Goal: Information Seeking & Learning: Learn about a topic

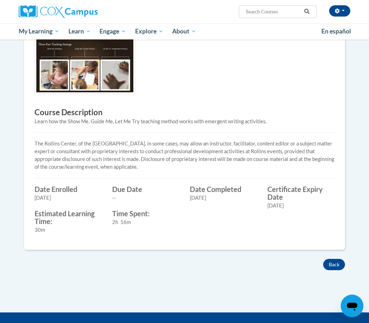
scroll to position [164, 0]
click at [336, 268] on button "Back" at bounding box center [334, 264] width 22 height 11
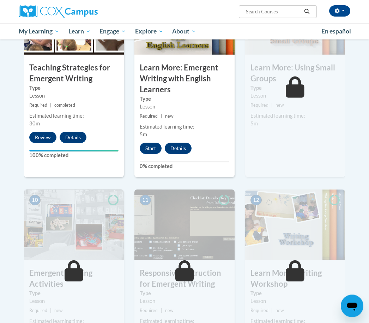
scroll to position [586, 0]
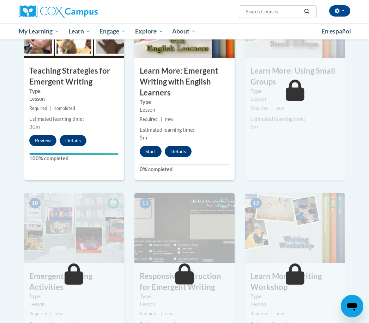
click at [153, 151] on button "Start" at bounding box center [151, 151] width 22 height 11
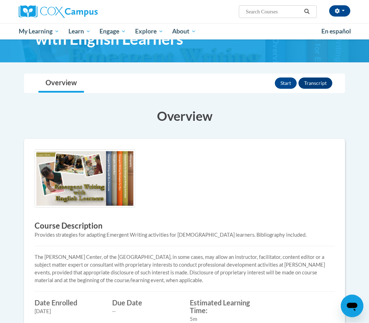
scroll to position [50, 0]
click at [288, 78] on button "Start" at bounding box center [286, 83] width 22 height 11
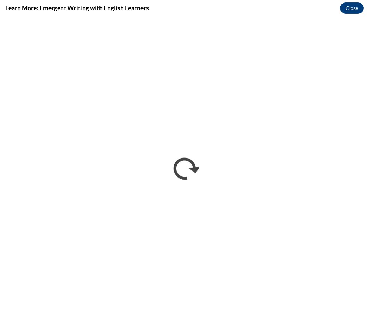
scroll to position [0, 0]
click at [352, 5] on button "Close" at bounding box center [352, 7] width 24 height 11
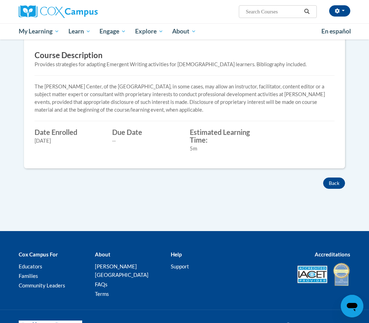
scroll to position [222, 0]
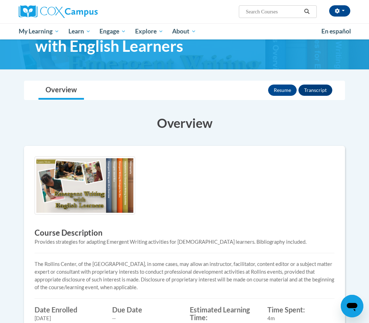
scroll to position [41, 0]
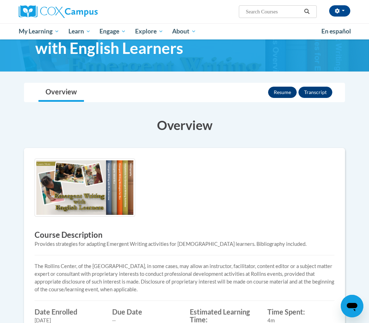
click at [285, 89] on button "Resume" at bounding box center [282, 92] width 29 height 11
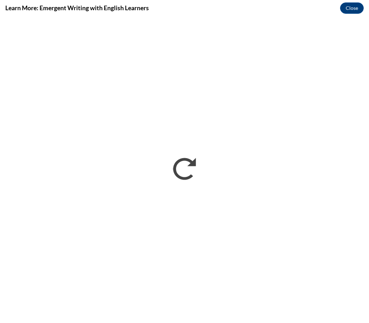
scroll to position [0, 0]
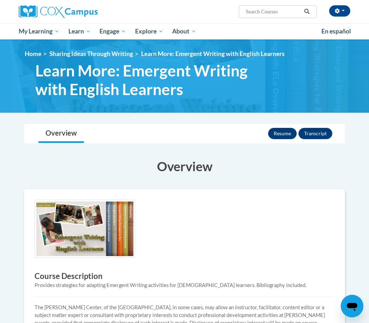
click at [286, 132] on button "Resume" at bounding box center [282, 133] width 29 height 11
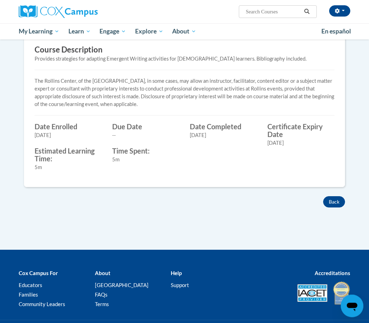
scroll to position [246, 0]
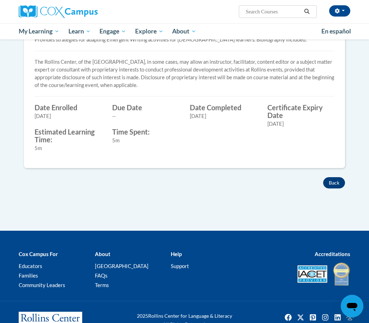
click at [335, 179] on button "Back" at bounding box center [334, 182] width 22 height 11
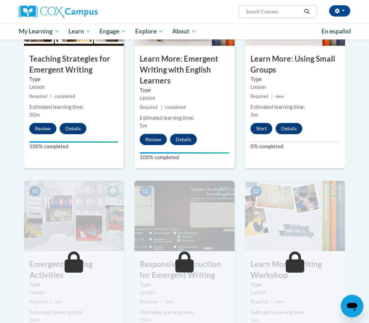
scroll to position [597, 0]
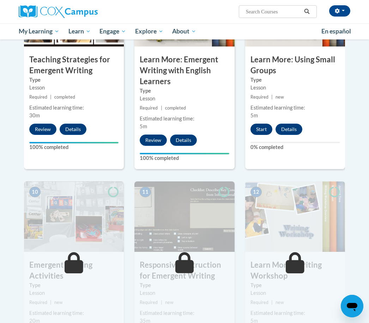
click at [262, 127] on button "Start" at bounding box center [261, 129] width 22 height 11
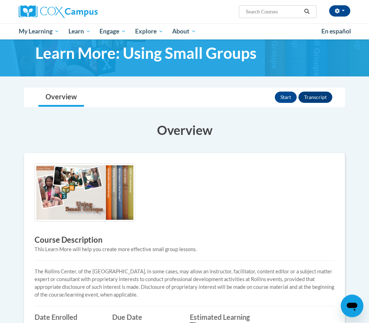
scroll to position [17, 0]
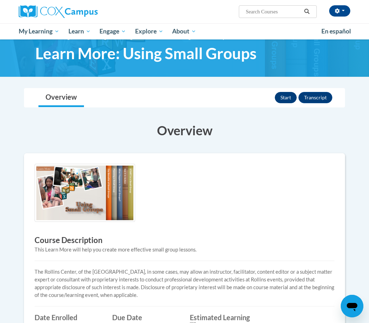
click at [287, 94] on button "Start" at bounding box center [286, 97] width 22 height 11
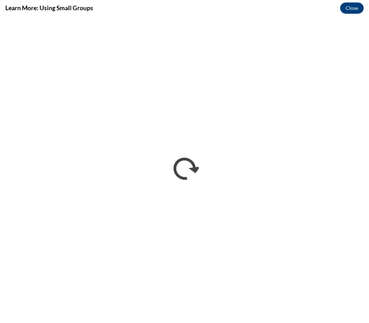
scroll to position [0, 0]
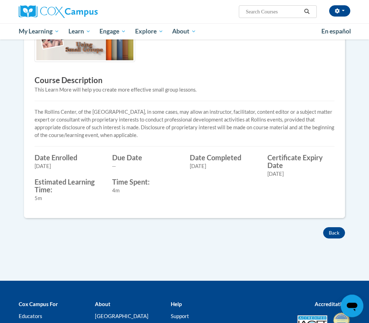
scroll to position [178, 0]
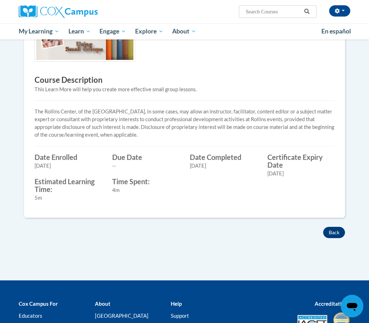
click at [339, 231] on button "Back" at bounding box center [334, 232] width 22 height 11
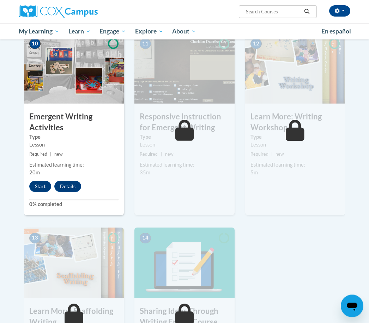
scroll to position [746, 0]
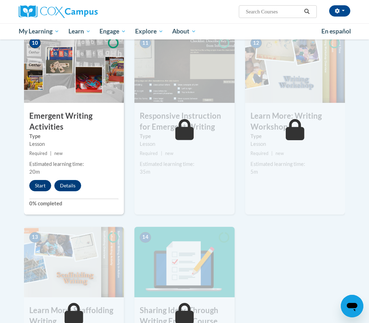
click at [43, 184] on button "Start" at bounding box center [40, 185] width 22 height 11
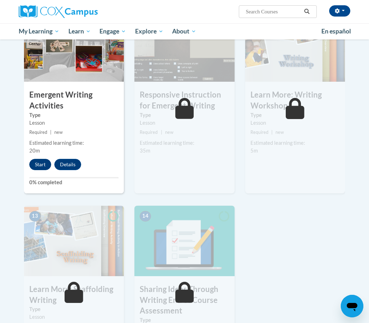
scroll to position [769, 0]
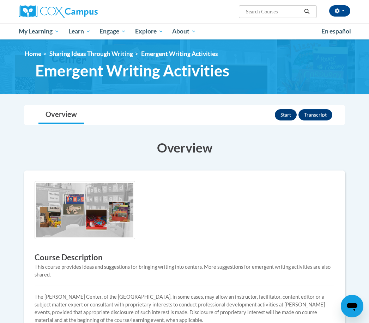
click at [285, 113] on button "Start" at bounding box center [286, 114] width 22 height 11
